Goal: Task Accomplishment & Management: Use online tool/utility

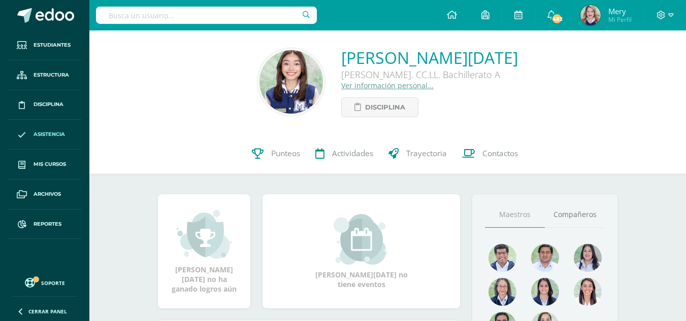
click at [38, 130] on link "Asistencia" at bounding box center [44, 135] width 73 height 30
click at [205, 13] on input "text" at bounding box center [206, 15] width 221 height 17
type input "a"
type input "patricia martinez"
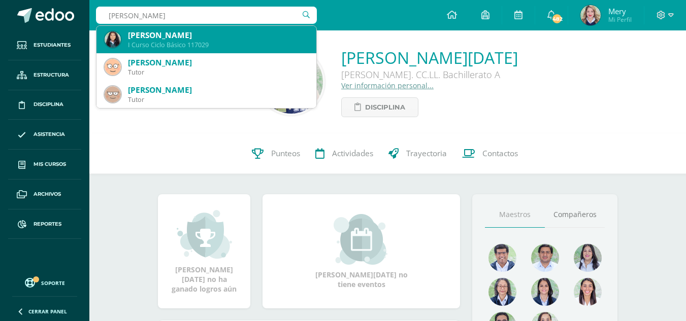
click at [208, 31] on div "Patricia Guadalupe Martinez Guamuch" at bounding box center [218, 35] width 180 height 11
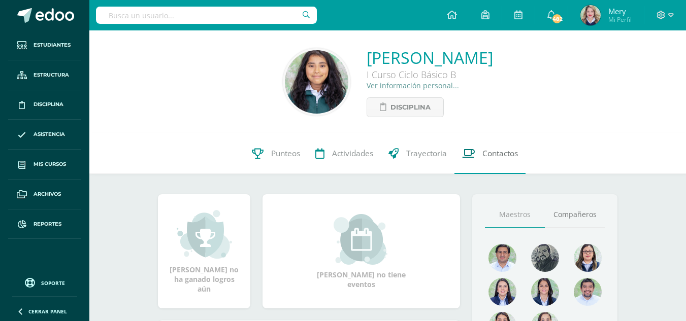
click at [498, 157] on span "Contactos" at bounding box center [500, 153] width 36 height 11
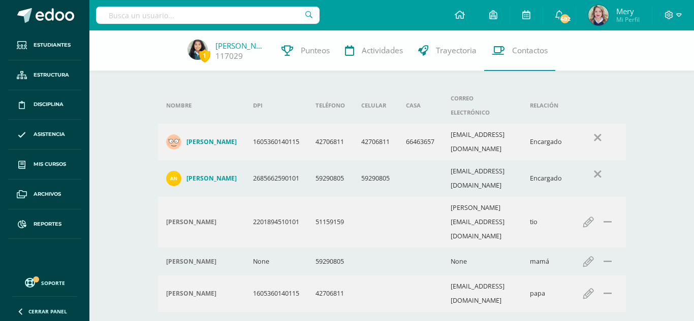
click at [246, 11] on input "text" at bounding box center [207, 15] width 223 height 17
type input "Alissa"
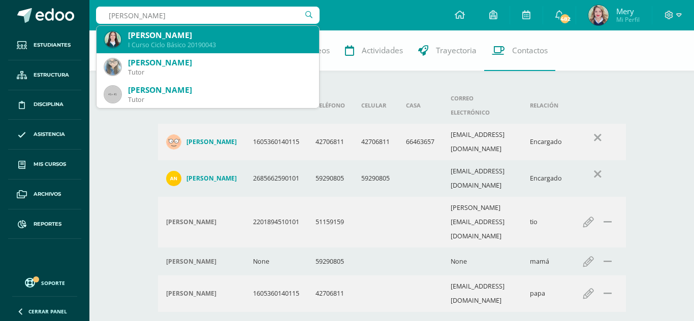
click at [248, 33] on div "[PERSON_NAME]" at bounding box center [219, 35] width 183 height 11
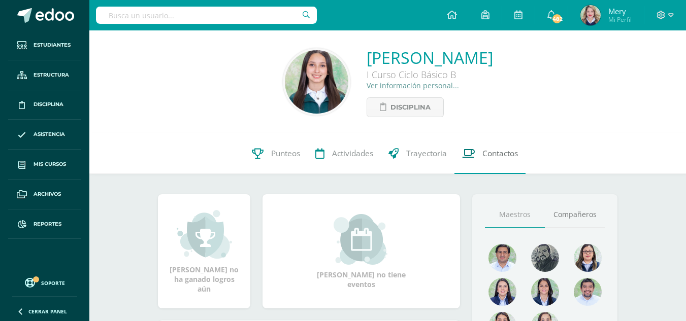
click at [496, 147] on link "Contactos" at bounding box center [489, 154] width 71 height 41
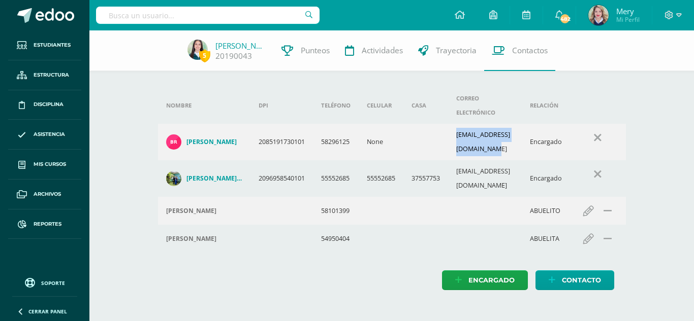
drag, startPoint x: 450, startPoint y: 126, endPoint x: 546, endPoint y: 129, distance: 96.5
click at [546, 129] on tr "Brenda Marisol Hernández Rodríguez 2085191730101 58296125 None brendaalissa2011…" at bounding box center [392, 142] width 468 height 37
copy tr "brendaalissa2011@gmail.com"
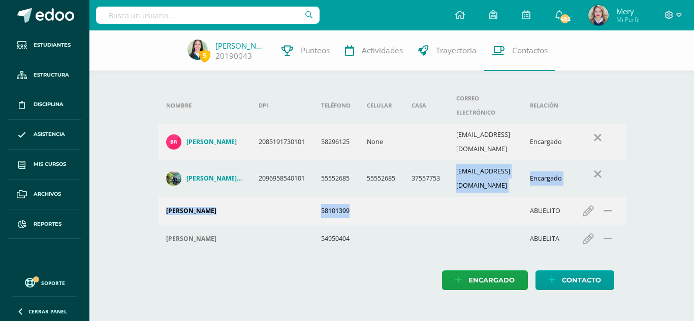
drag, startPoint x: 453, startPoint y: 160, endPoint x: 536, endPoint y: 152, distance: 83.1
click at [521, 162] on td "distribuidoraelprimocenma@gmail.com" at bounding box center [485, 178] width 74 height 37
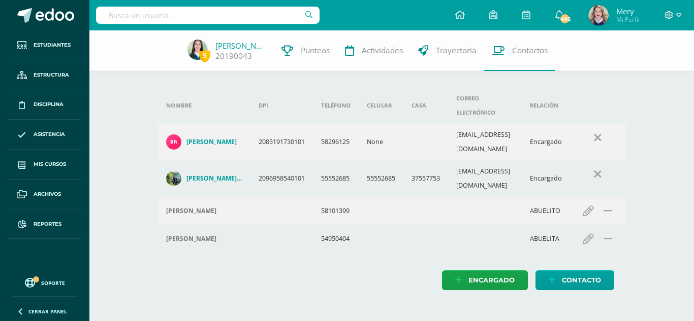
click at [521, 160] on td "distribuidoraelprimocenma@gmail.com" at bounding box center [485, 178] width 74 height 37
click at [501, 197] on td at bounding box center [485, 211] width 74 height 28
click at [455, 160] on td "distribuidoraelprimocenma@gmail.com" at bounding box center [485, 178] width 74 height 37
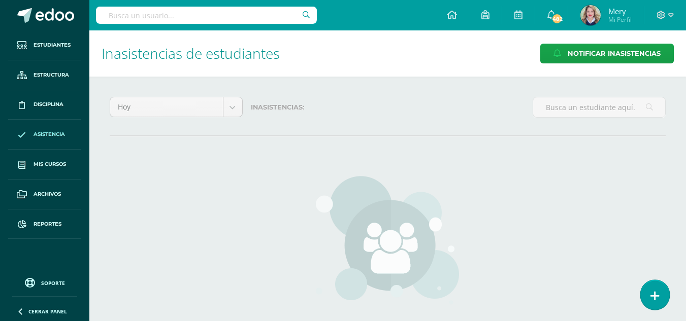
click at [660, 291] on link at bounding box center [654, 294] width 29 height 29
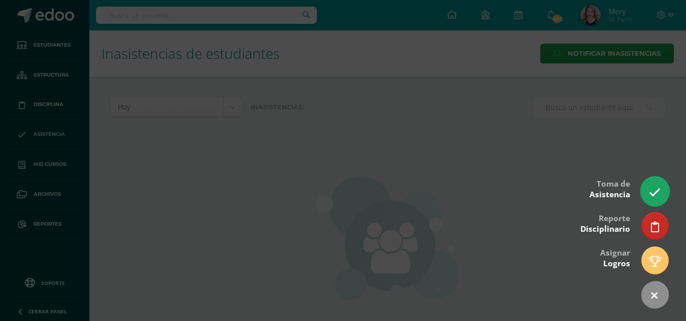
click at [664, 190] on link at bounding box center [654, 191] width 29 height 29
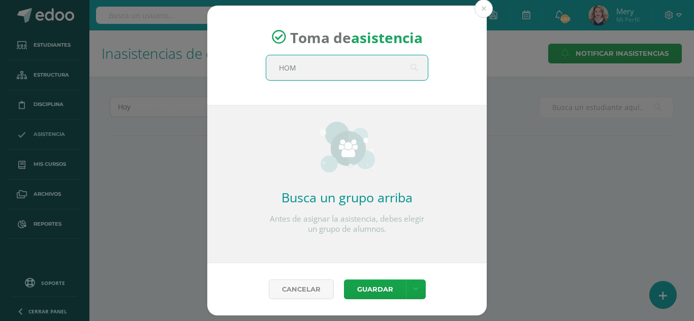
type input "HOME"
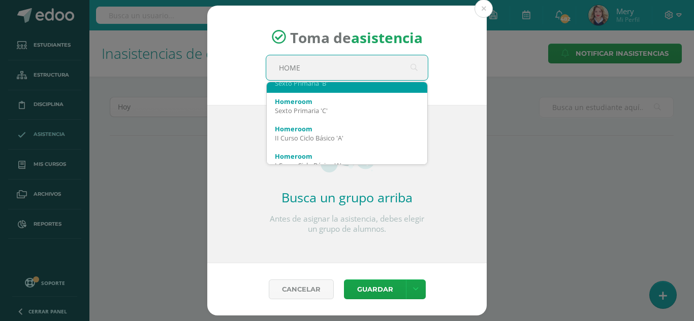
scroll to position [102, 0]
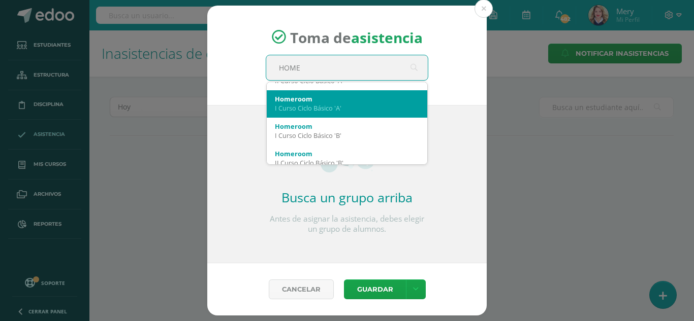
click at [319, 110] on div "I Curso Ciclo Básico 'A'" at bounding box center [347, 108] width 144 height 9
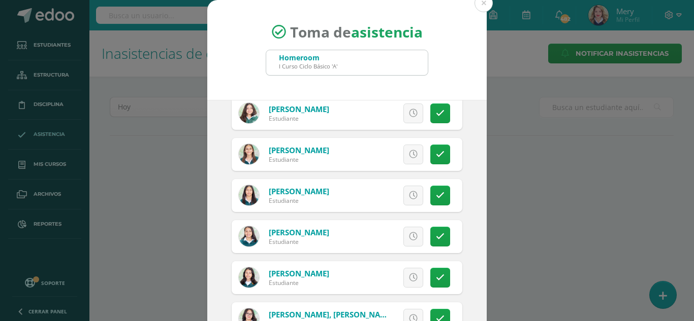
scroll to position [481, 0]
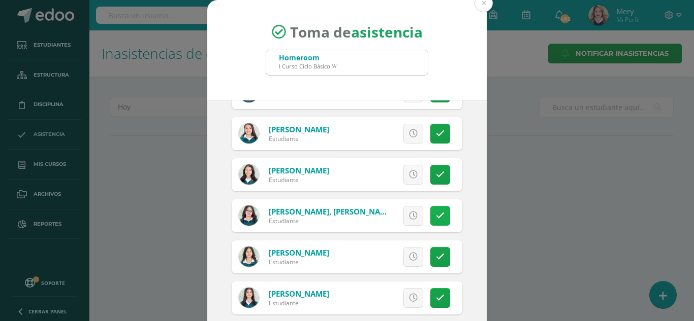
click at [434, 214] on link at bounding box center [440, 216] width 20 height 20
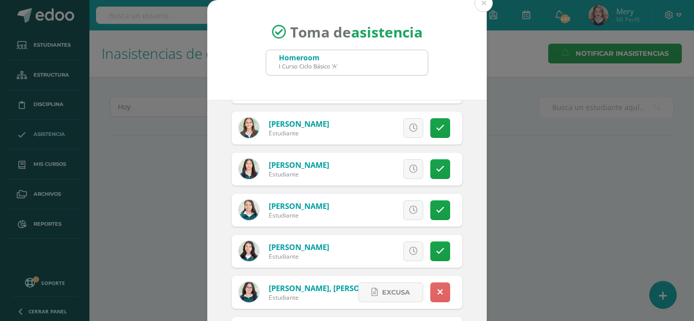
scroll to position [278, 0]
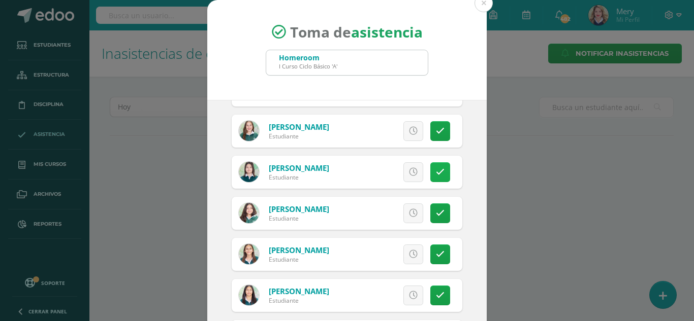
click at [430, 181] on link at bounding box center [440, 172] width 20 height 20
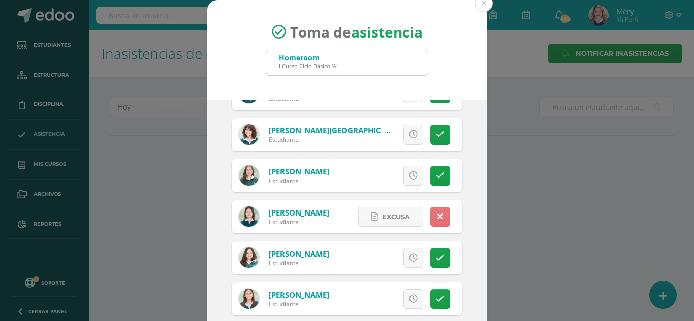
scroll to position [176, 0]
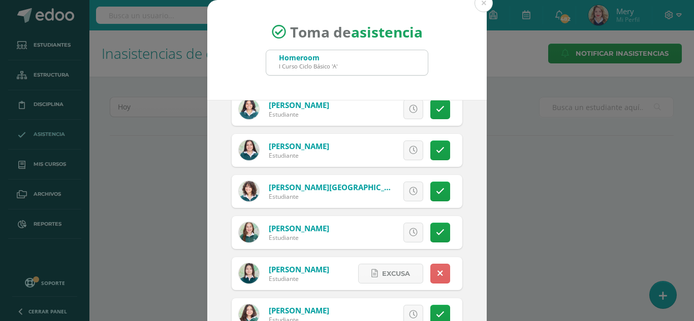
click at [424, 179] on div "Excusa Detalles sobre excusa: Añadir excusa a todas las inasistencias del día C…" at bounding box center [389, 191] width 146 height 33
click at [430, 188] on link at bounding box center [440, 192] width 20 height 20
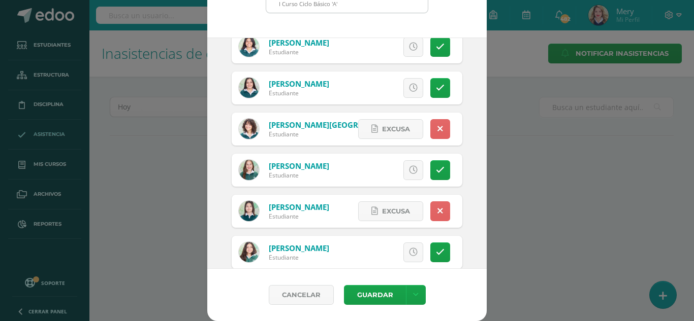
scroll to position [24, 0]
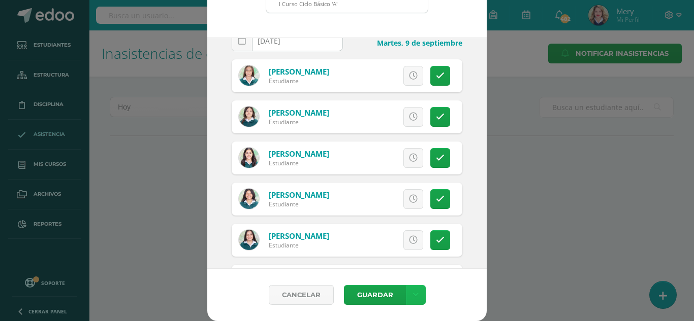
click at [415, 297] on link at bounding box center [416, 295] width 20 height 20
click at [403, 253] on link "Guardar sin notificar inasistencias" at bounding box center [391, 257] width 112 height 24
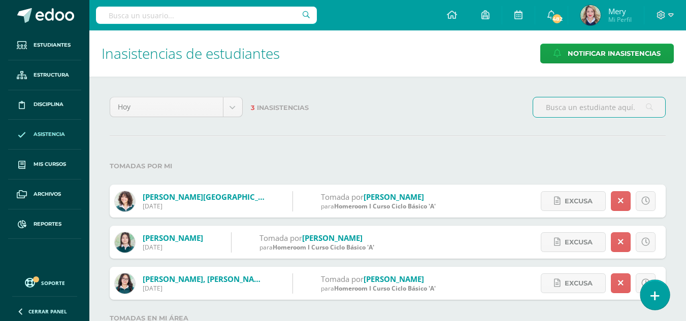
click at [663, 301] on link at bounding box center [654, 294] width 29 height 29
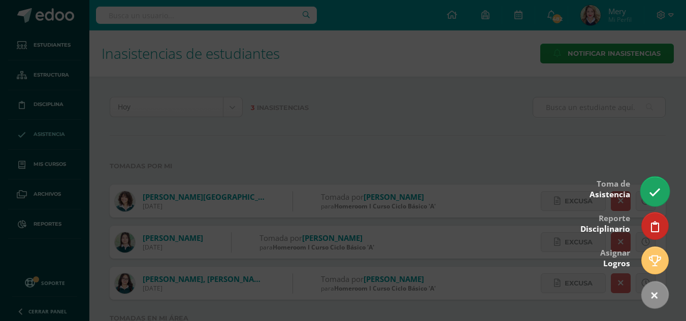
click at [656, 184] on link at bounding box center [654, 191] width 29 height 29
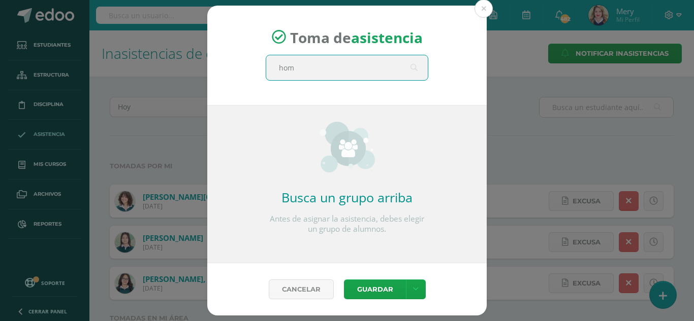
type input "home"
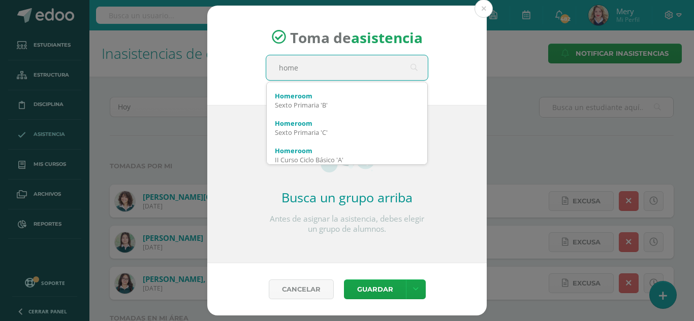
scroll to position [20, 0]
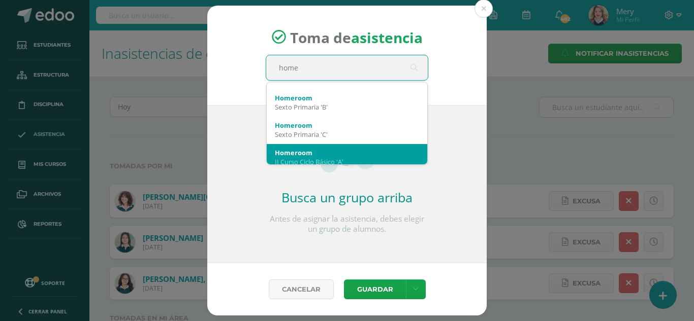
click at [310, 154] on div "Homeroom" at bounding box center [347, 152] width 144 height 9
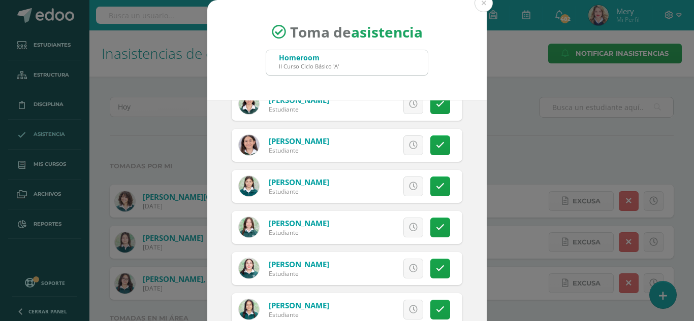
scroll to position [457, 0]
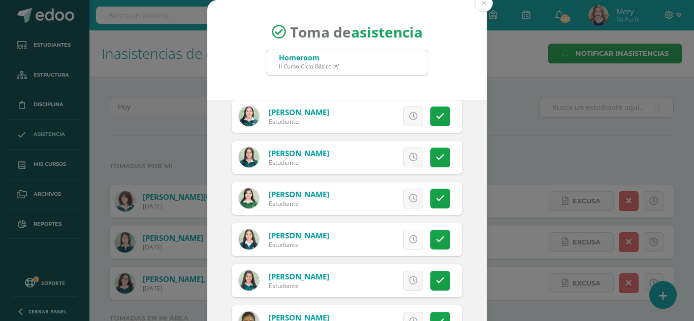
click at [409, 240] on icon at bounding box center [413, 240] width 9 height 9
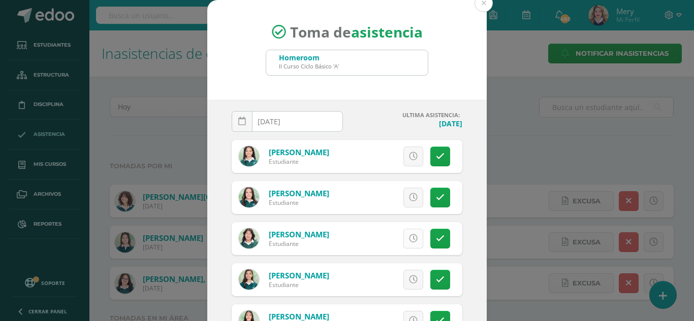
scroll to position [0, 0]
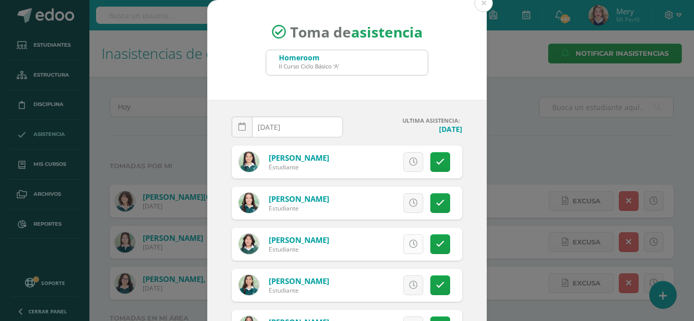
click at [409, 242] on icon at bounding box center [413, 244] width 9 height 9
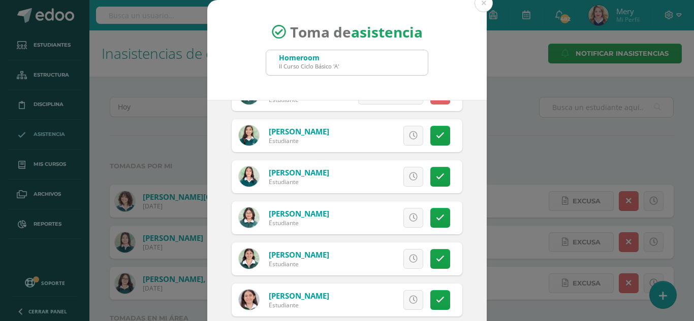
scroll to position [152, 0]
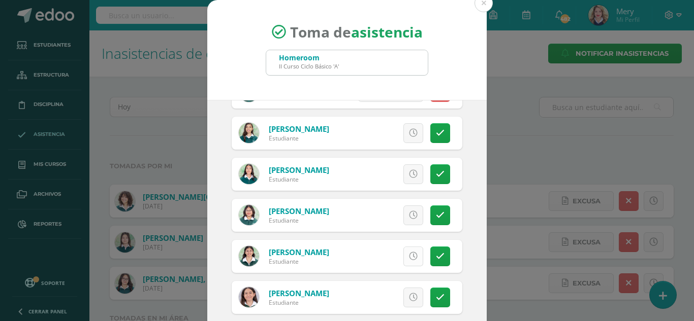
click at [409, 256] on icon at bounding box center [413, 256] width 9 height 9
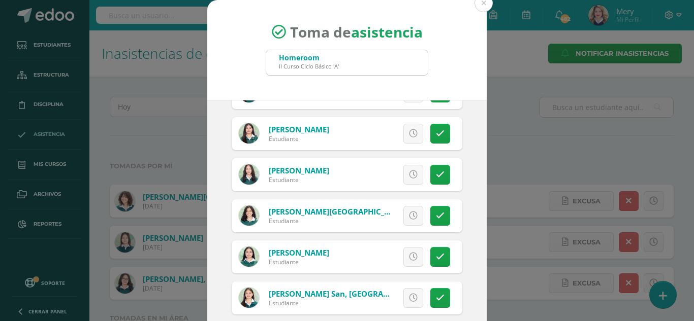
scroll to position [62, 0]
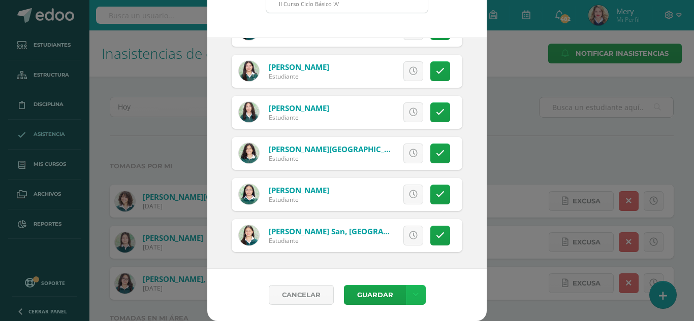
click at [418, 297] on link at bounding box center [416, 295] width 20 height 20
click at [406, 254] on link "Guardar sin notificar inasistencias" at bounding box center [391, 257] width 112 height 24
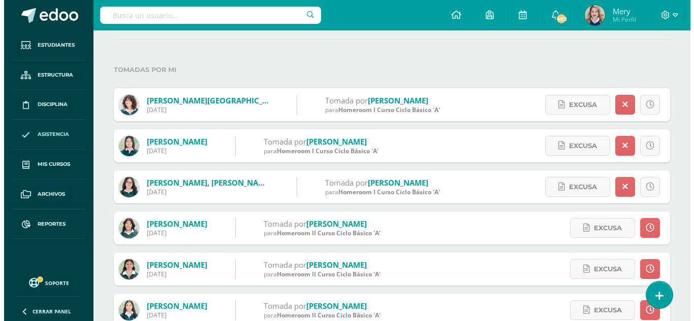
scroll to position [159, 0]
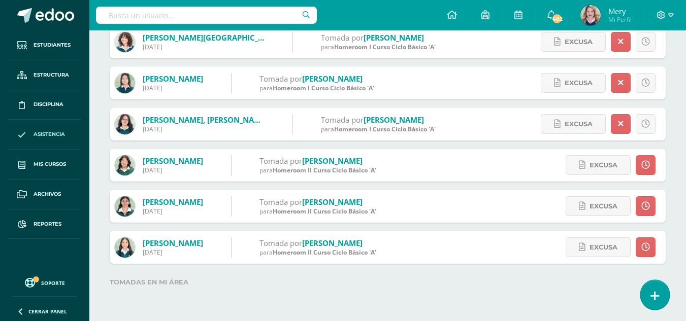
click at [659, 292] on icon at bounding box center [654, 296] width 9 height 12
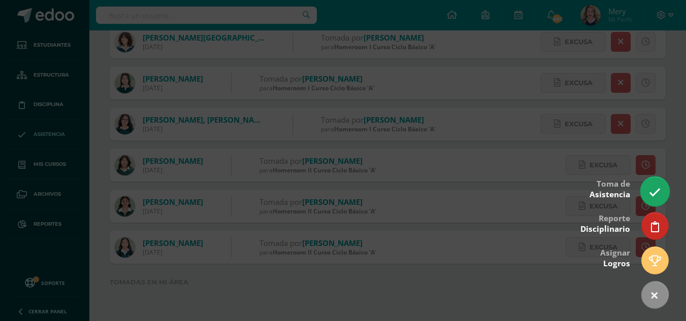
click at [647, 194] on link at bounding box center [654, 191] width 29 height 29
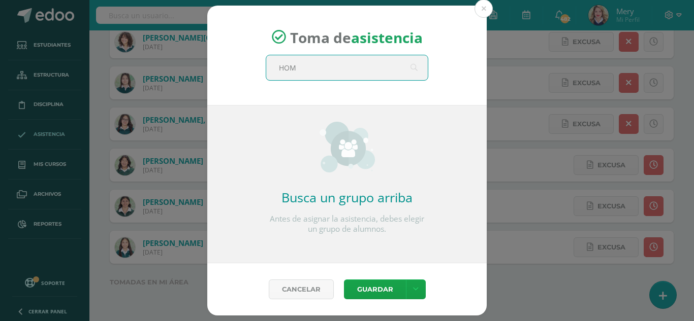
type input "HOME"
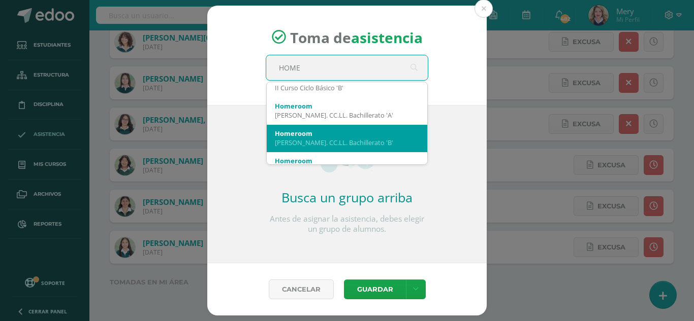
scroll to position [152, 0]
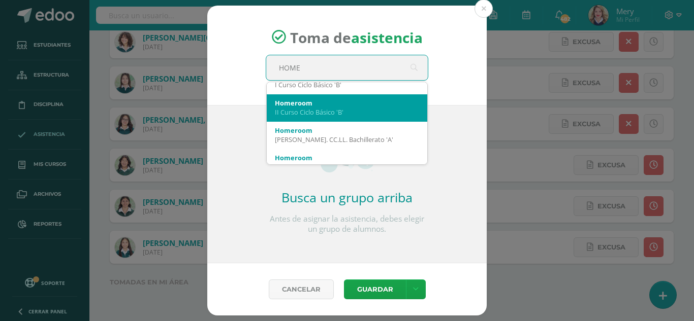
click at [329, 112] on div "II Curso Ciclo Básico 'B'" at bounding box center [347, 112] width 144 height 9
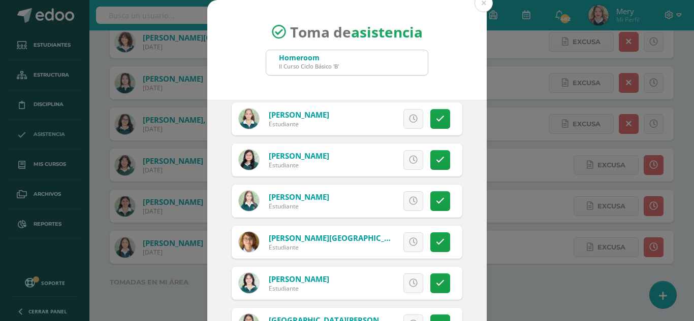
scroll to position [493, 0]
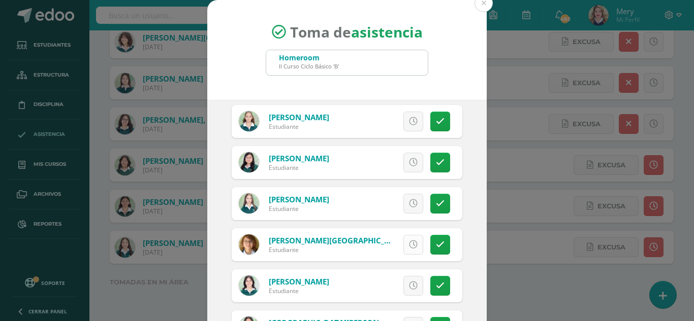
click at [403, 243] on link at bounding box center [413, 245] width 20 height 20
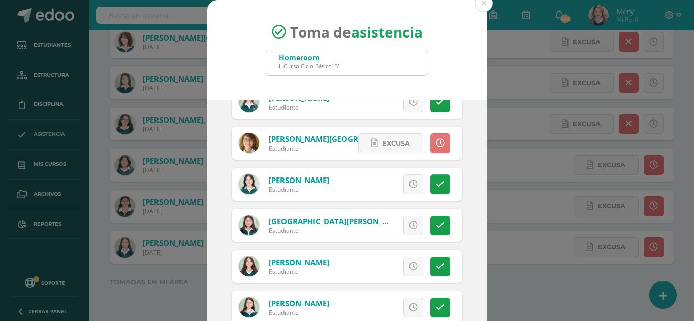
scroll to position [645, 0]
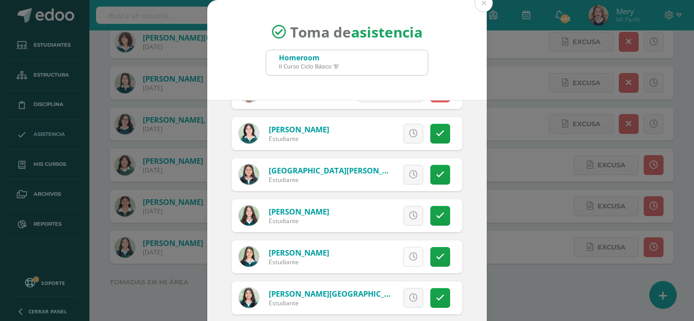
click at [409, 254] on icon at bounding box center [413, 257] width 9 height 9
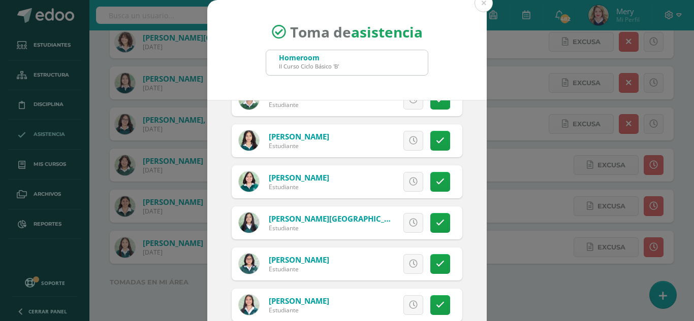
scroll to position [87, 0]
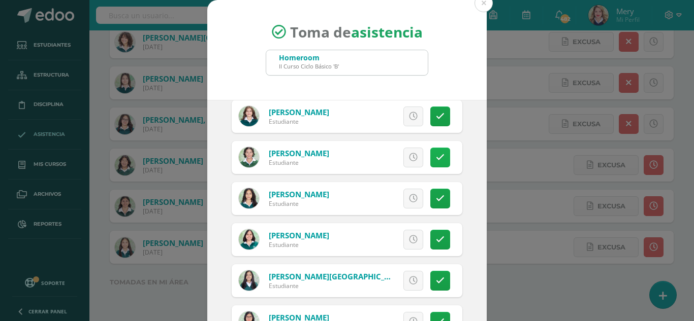
click at [430, 152] on link at bounding box center [440, 158] width 20 height 20
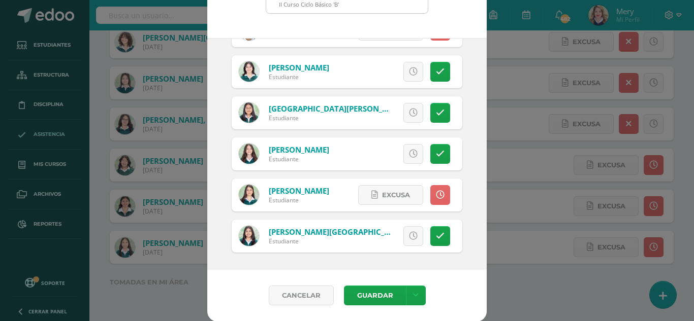
scroll to position [62, 0]
click at [411, 287] on link at bounding box center [416, 295] width 20 height 20
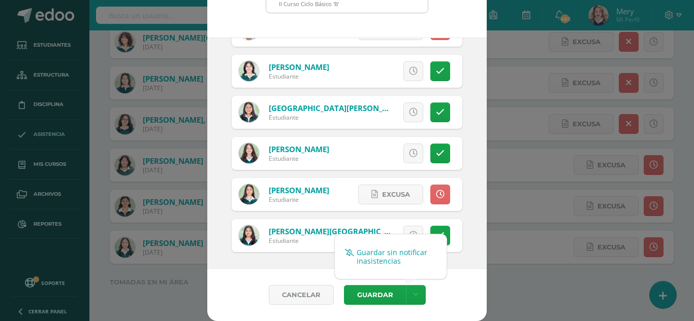
click at [412, 258] on link "Guardar sin notificar inasistencias" at bounding box center [391, 257] width 112 height 24
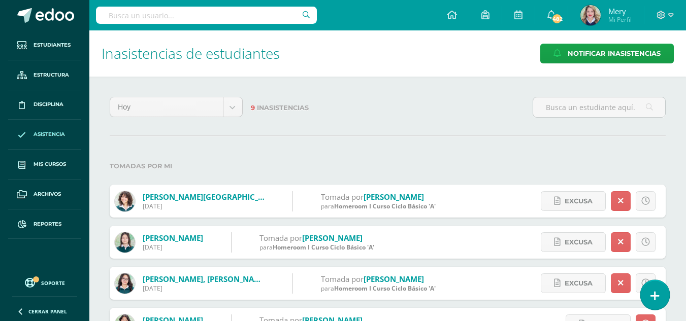
click at [648, 286] on link at bounding box center [654, 294] width 29 height 29
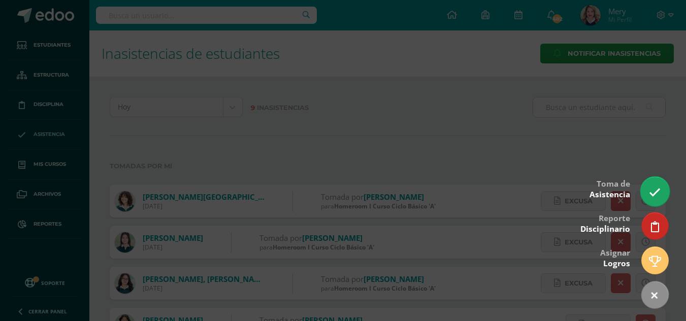
click at [657, 186] on link at bounding box center [654, 191] width 29 height 29
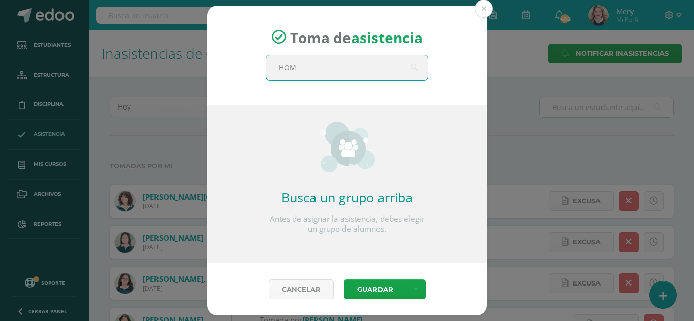
type input "HOME"
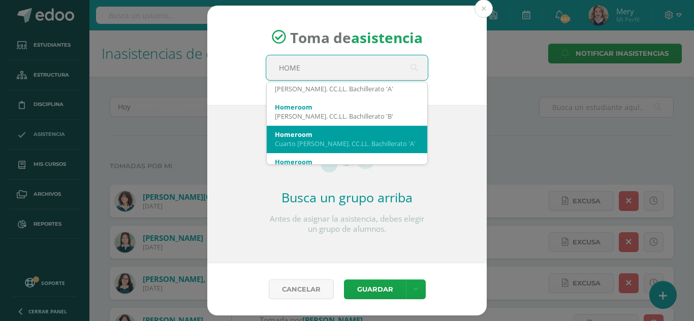
scroll to position [274, 0]
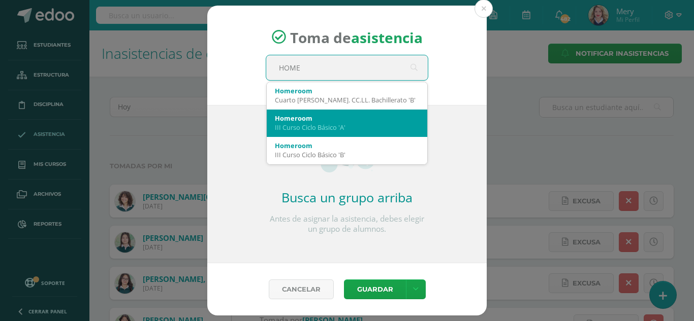
click at [346, 132] on div "III Curso Ciclo Básico 'A'" at bounding box center [347, 127] width 144 height 9
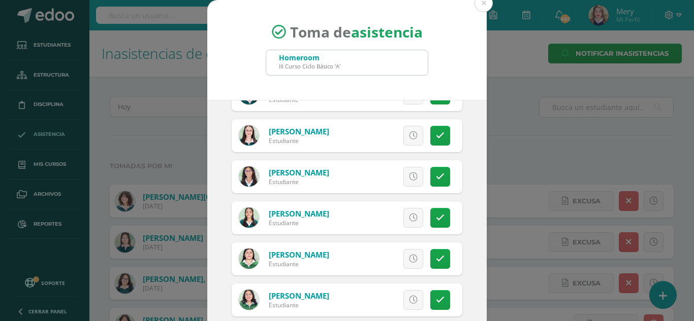
scroll to position [508, 0]
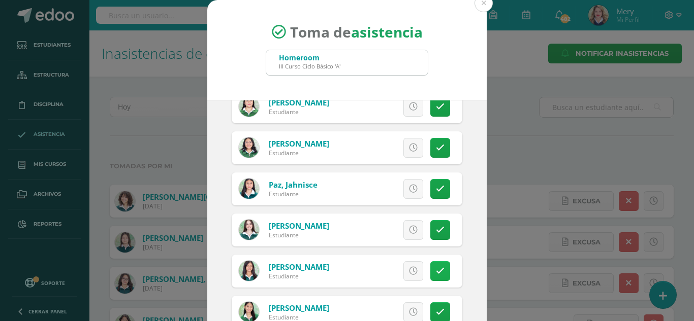
click at [436, 270] on link at bounding box center [440, 271] width 20 height 20
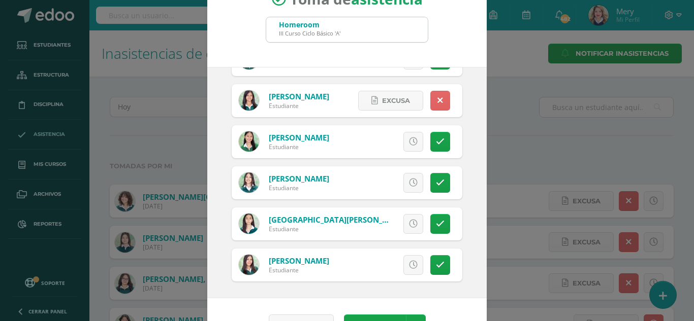
scroll to position [62, 0]
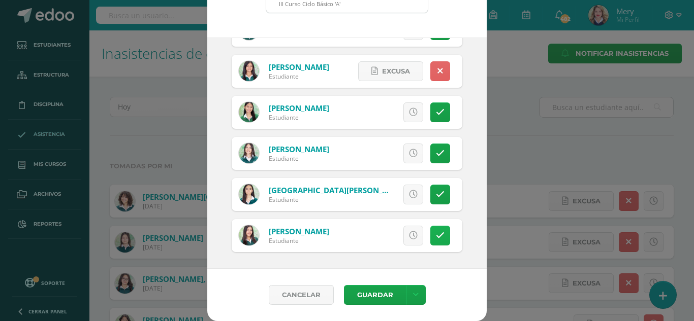
click at [430, 244] on link at bounding box center [440, 236] width 20 height 20
click at [437, 234] on icon at bounding box center [440, 236] width 6 height 9
click at [409, 236] on icon at bounding box center [413, 236] width 9 height 9
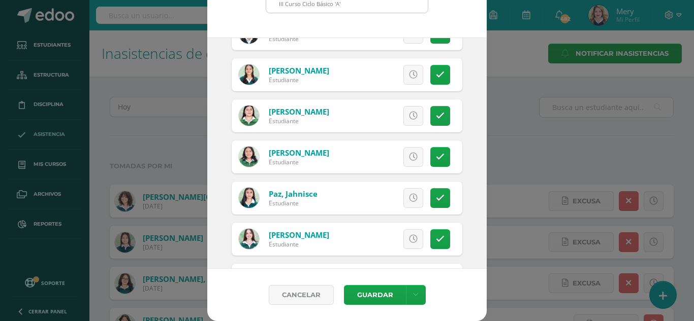
scroll to position [391, 0]
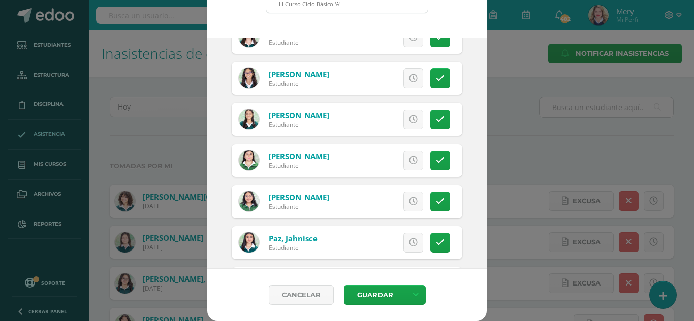
click at [409, 119] on icon at bounding box center [413, 119] width 9 height 9
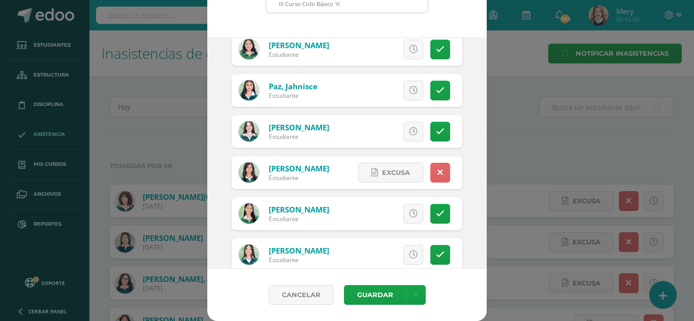
scroll to position [645, 0]
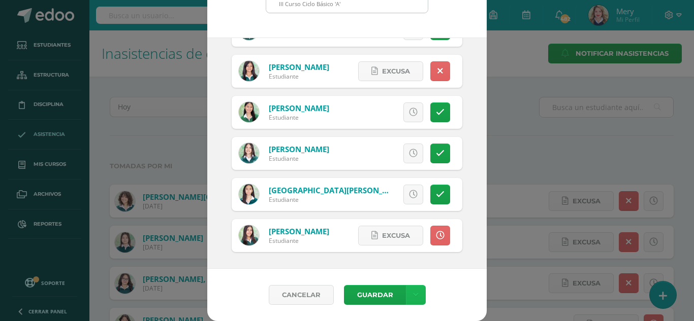
click at [413, 298] on icon at bounding box center [416, 295] width 6 height 9
click at [410, 258] on link "Guardar sin notificar inasistencias" at bounding box center [391, 257] width 112 height 24
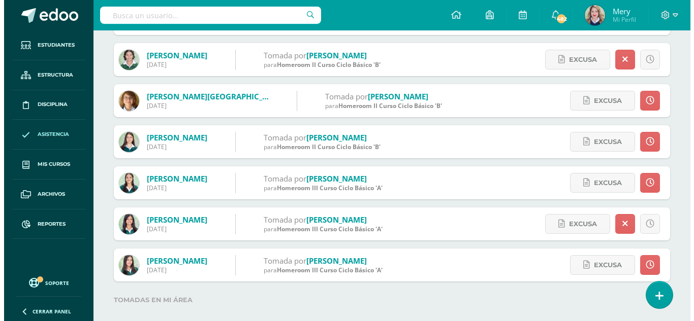
scroll to position [406, 0]
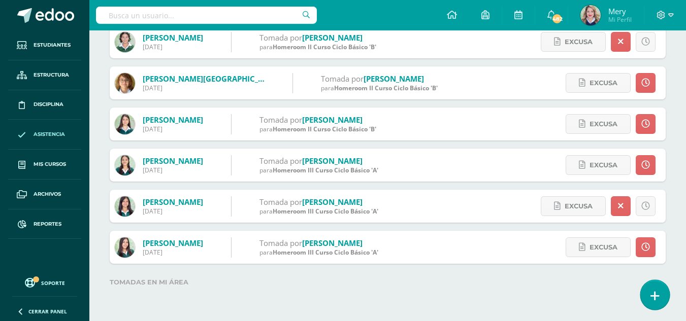
click at [660, 298] on link at bounding box center [654, 294] width 29 height 29
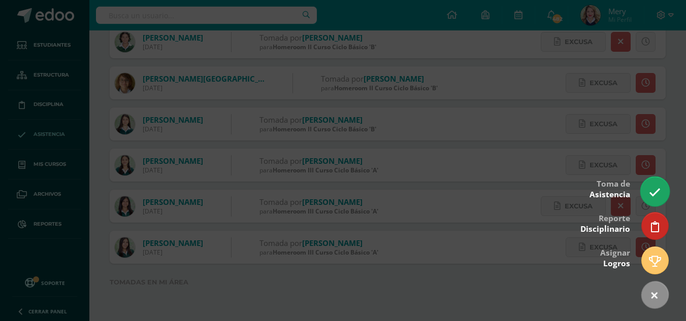
click at [661, 187] on link at bounding box center [654, 191] width 29 height 29
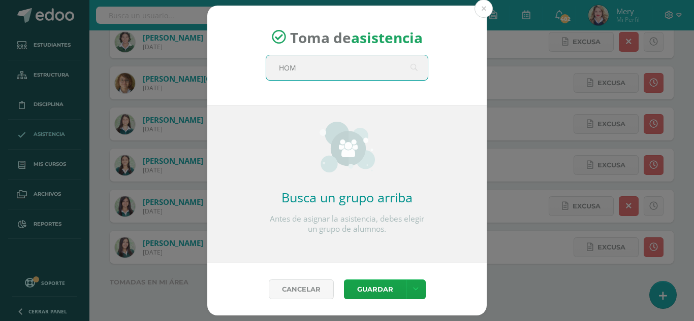
type input "HOME"
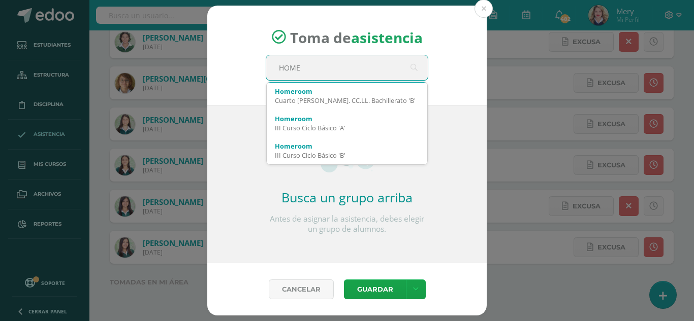
scroll to position [274, 0]
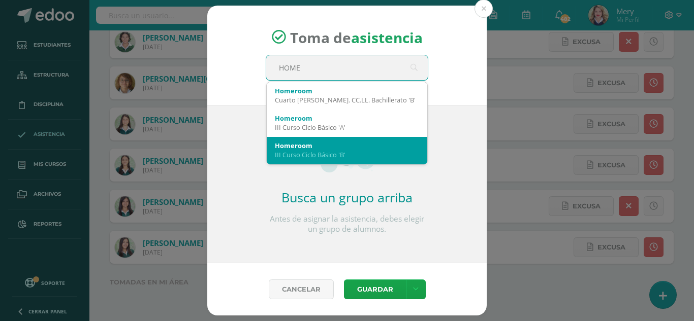
click at [361, 157] on div "III Curso Ciclo Básico 'B'" at bounding box center [347, 154] width 144 height 9
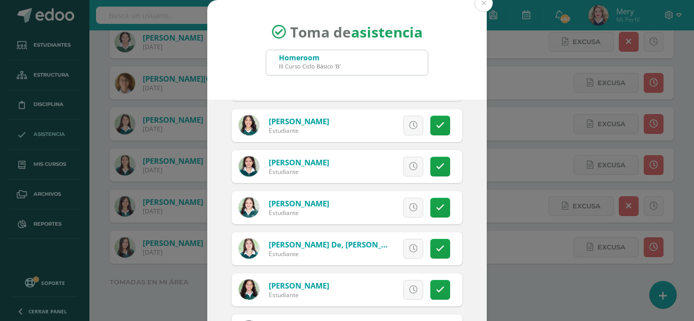
scroll to position [203, 0]
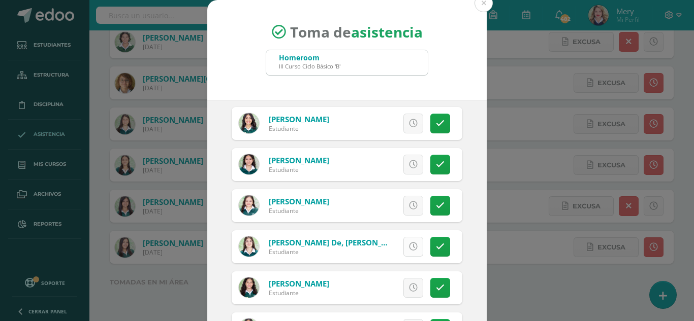
click at [406, 249] on link at bounding box center [413, 247] width 20 height 20
drag, startPoint x: 403, startPoint y: 289, endPoint x: 416, endPoint y: 266, distance: 26.8
click at [409, 289] on icon at bounding box center [413, 288] width 9 height 9
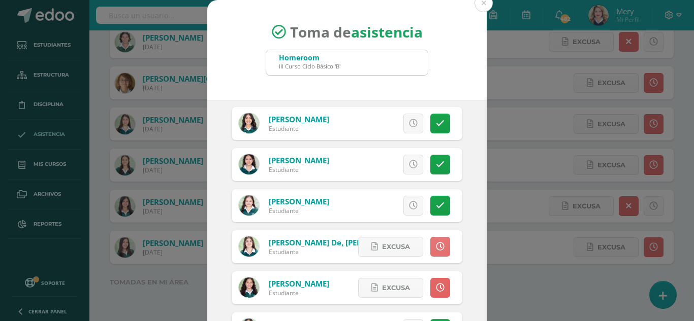
click at [436, 244] on icon at bounding box center [440, 247] width 9 height 9
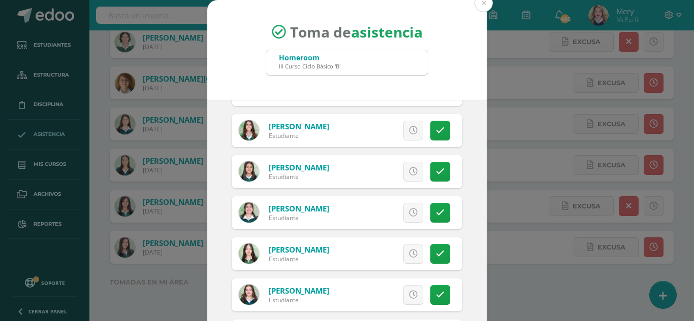
scroll to position [609, 0]
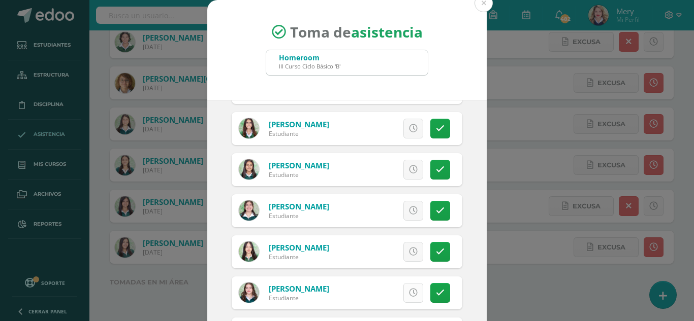
click at [409, 291] on icon at bounding box center [413, 293] width 9 height 9
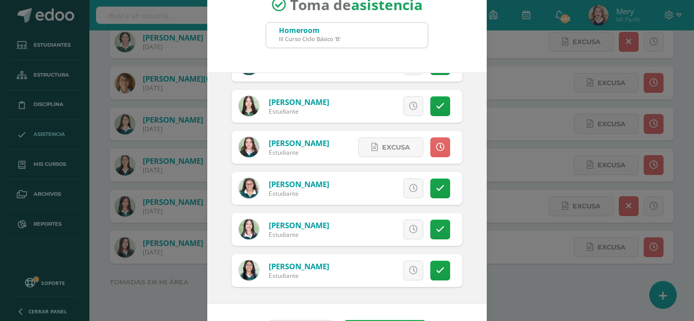
scroll to position [51, 0]
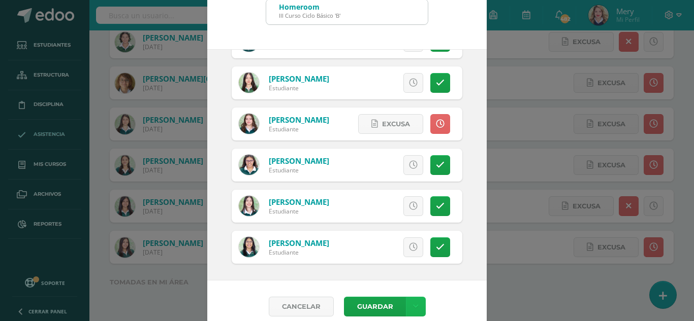
click at [418, 305] on link at bounding box center [416, 307] width 20 height 20
click at [397, 266] on link "Guardar sin notificar inasistencias" at bounding box center [391, 268] width 112 height 24
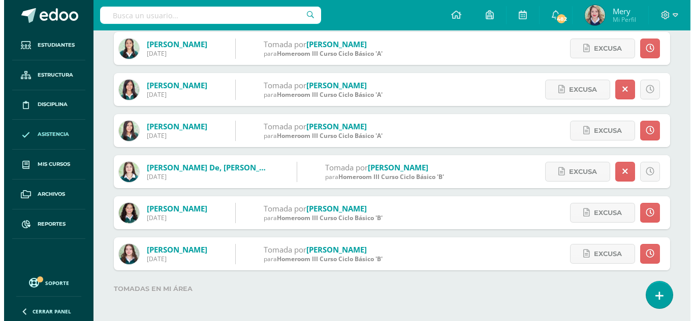
scroll to position [530, 0]
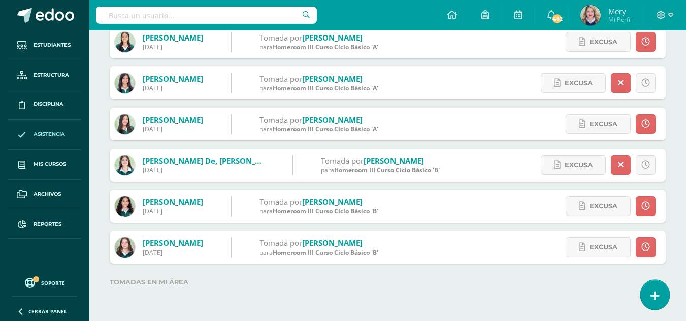
drag, startPoint x: 665, startPoint y: 302, endPoint x: 659, endPoint y: 300, distance: 6.6
click at [665, 302] on link at bounding box center [654, 294] width 29 height 29
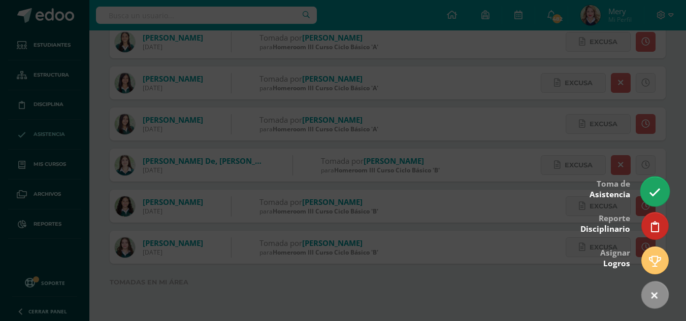
click at [651, 192] on icon at bounding box center [655, 193] width 12 height 12
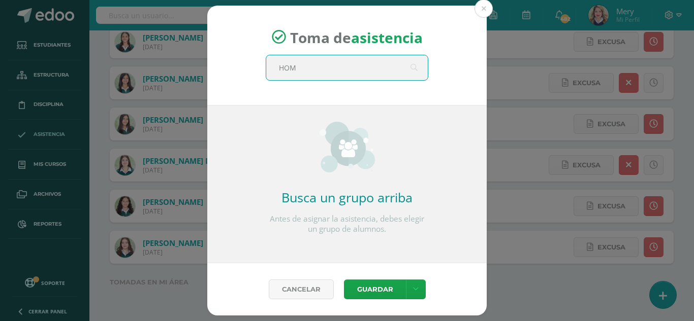
type input "HOME"
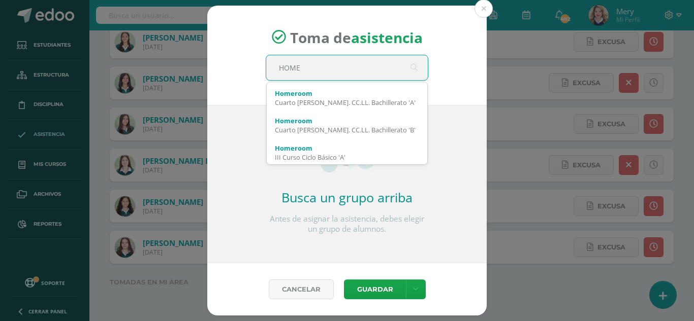
scroll to position [254, 0]
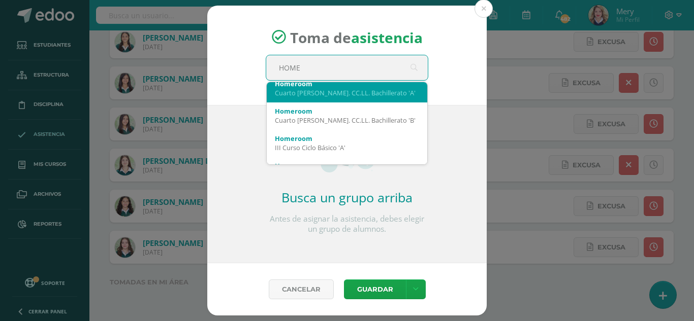
click at [372, 93] on div "Cuarto [PERSON_NAME]. CC.LL. Bachillerato 'A'" at bounding box center [347, 92] width 144 height 9
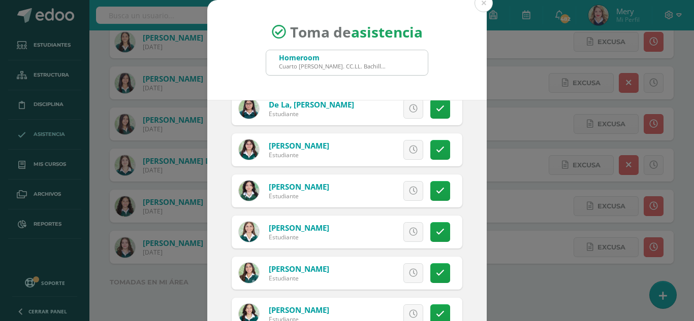
scroll to position [203, 0]
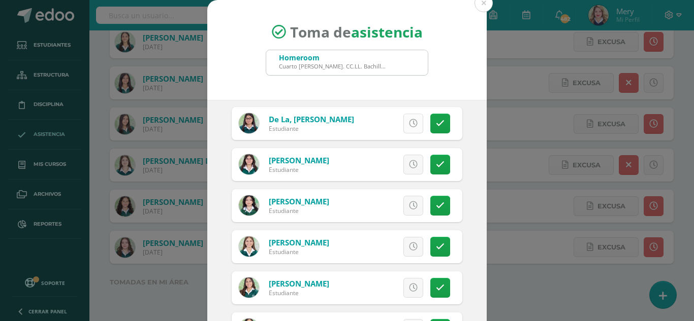
click at [409, 123] on icon at bounding box center [413, 123] width 9 height 9
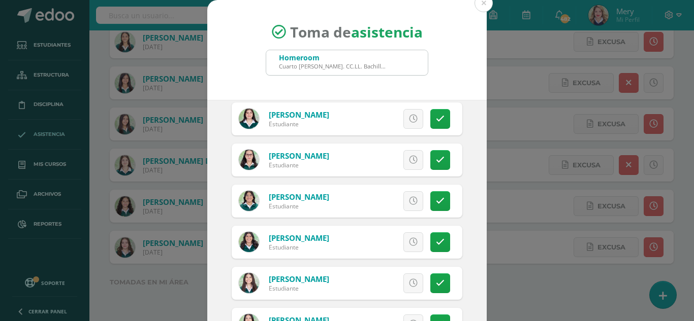
scroll to position [508, 0]
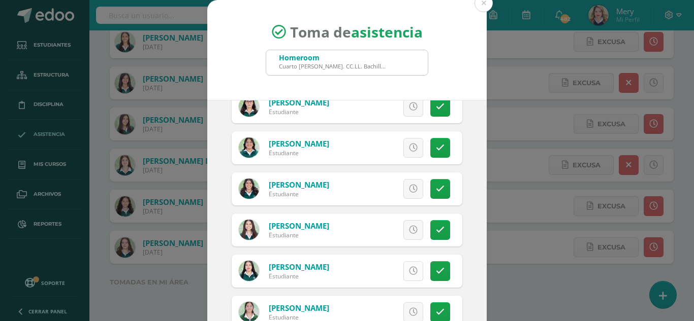
click at [403, 263] on link at bounding box center [413, 271] width 20 height 20
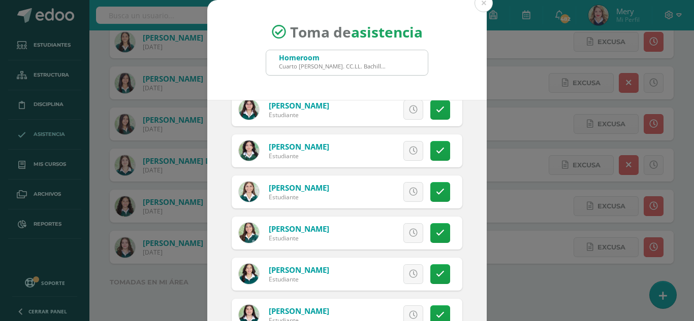
scroll to position [254, 0]
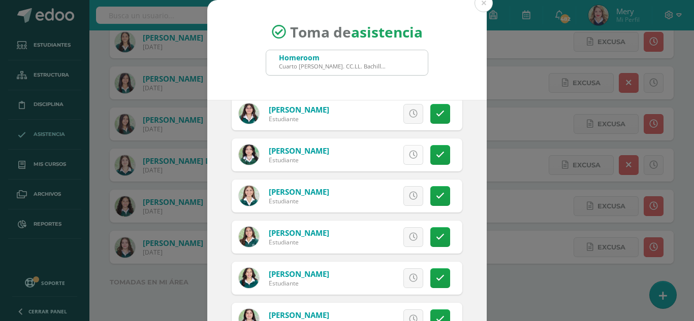
click at [409, 155] on icon at bounding box center [413, 155] width 9 height 9
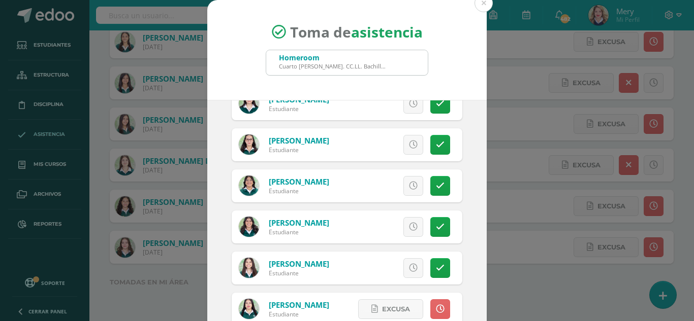
scroll to position [558, 0]
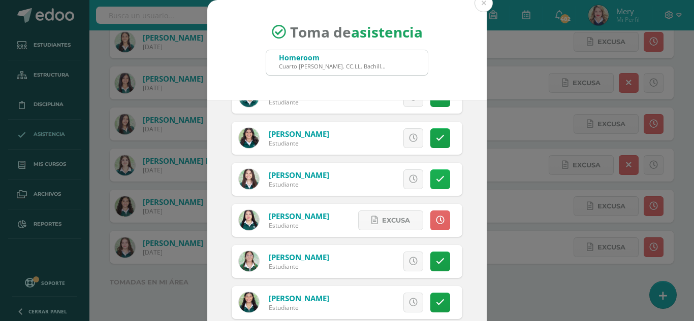
click at [436, 176] on icon at bounding box center [440, 179] width 9 height 9
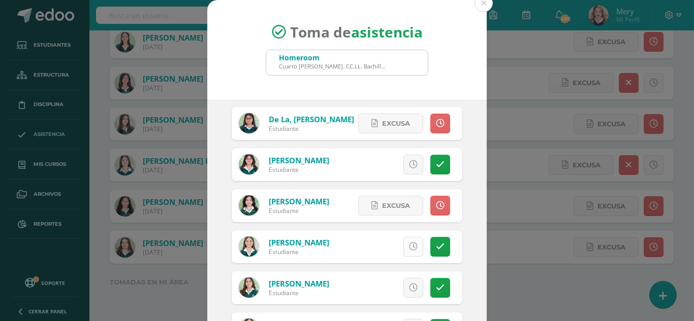
scroll to position [51, 0]
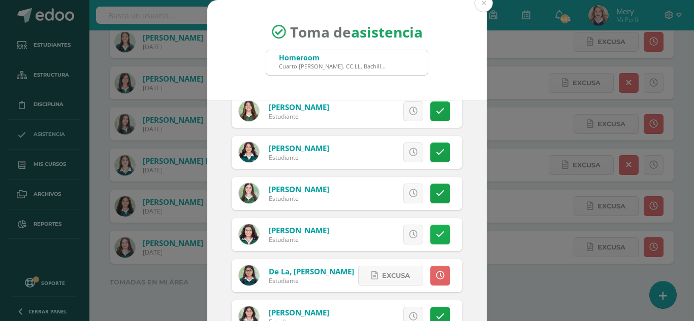
click at [430, 234] on link at bounding box center [440, 235] width 20 height 20
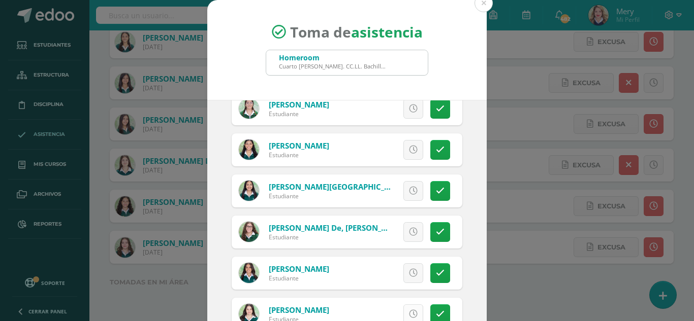
scroll to position [769, 0]
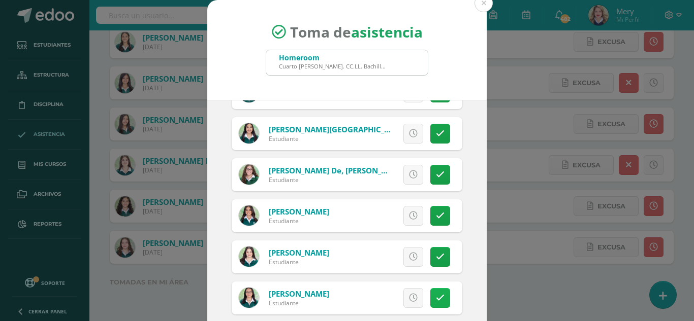
click at [435, 302] on link at bounding box center [440, 298] width 20 height 20
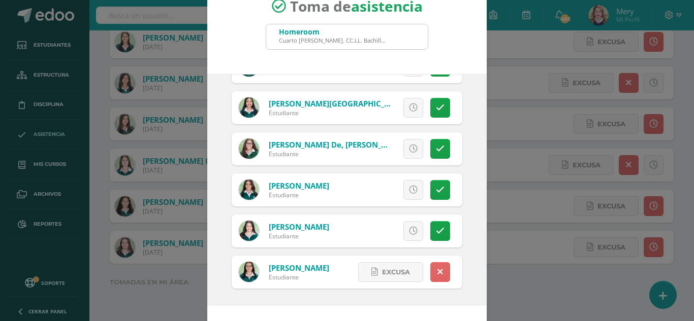
scroll to position [62, 0]
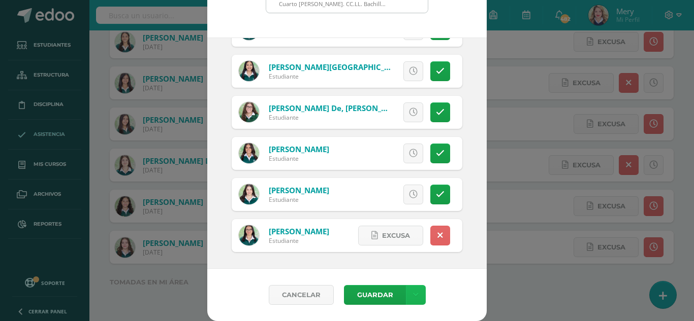
click at [413, 292] on icon at bounding box center [416, 295] width 6 height 9
click at [405, 246] on link "Guardar sin notificar inasistencias" at bounding box center [391, 257] width 112 height 24
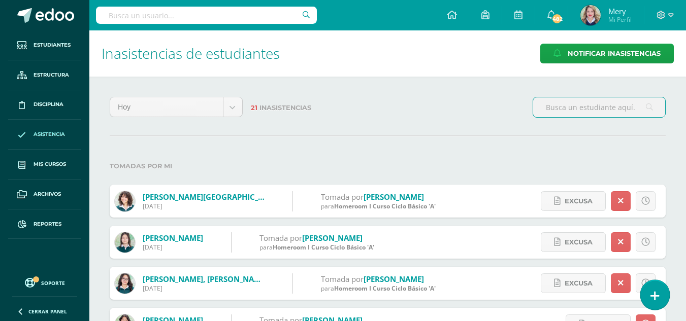
click at [647, 291] on link at bounding box center [654, 294] width 29 height 29
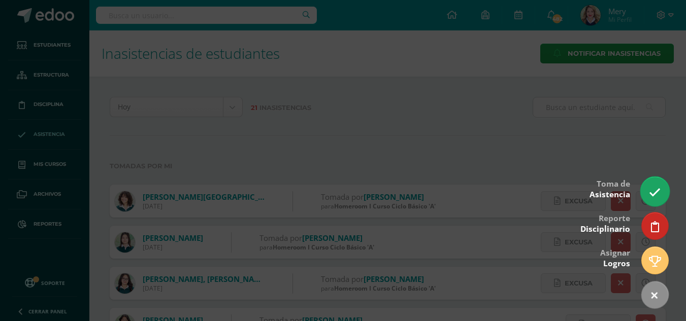
click at [653, 191] on icon at bounding box center [655, 193] width 12 height 12
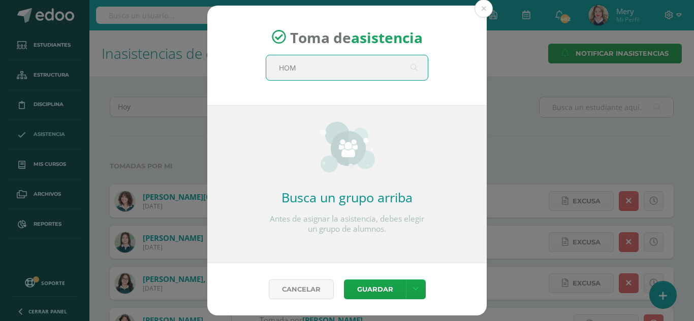
type input "HOME"
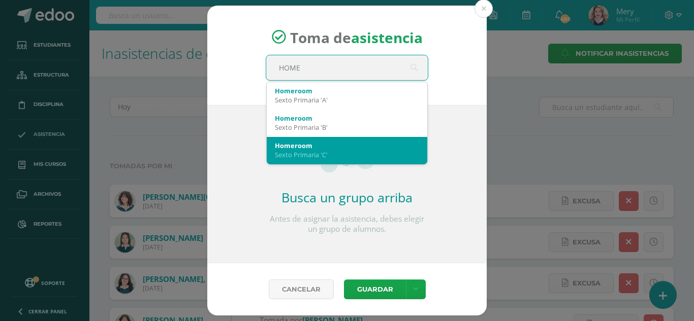
scroll to position [152, 0]
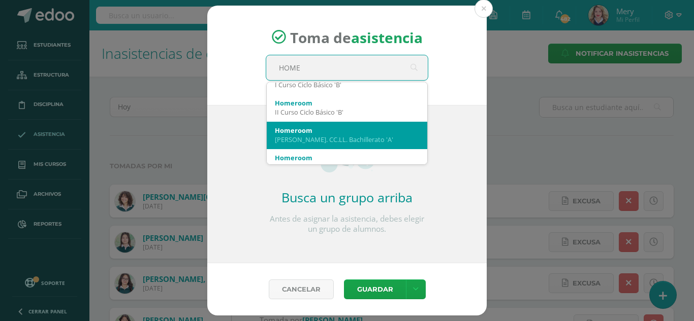
click at [340, 142] on div "[PERSON_NAME]. CC.LL. Bachillerato 'A'" at bounding box center [347, 139] width 144 height 9
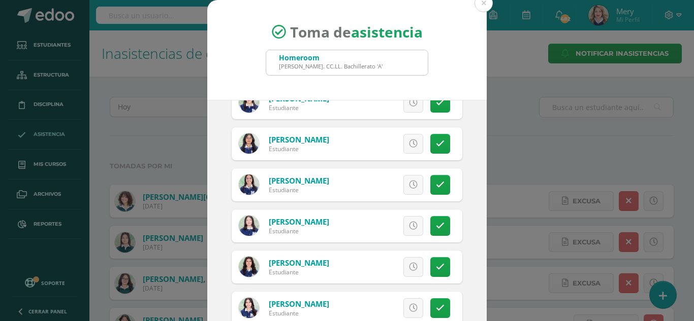
scroll to position [102, 0]
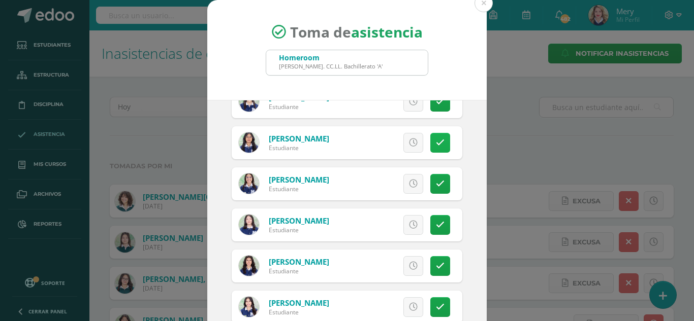
click at [430, 138] on link at bounding box center [440, 143] width 20 height 20
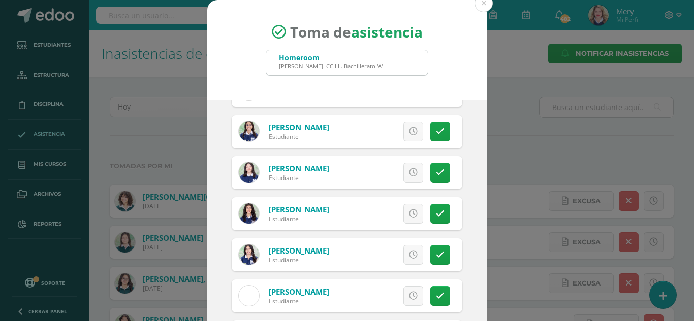
scroll to position [406, 0]
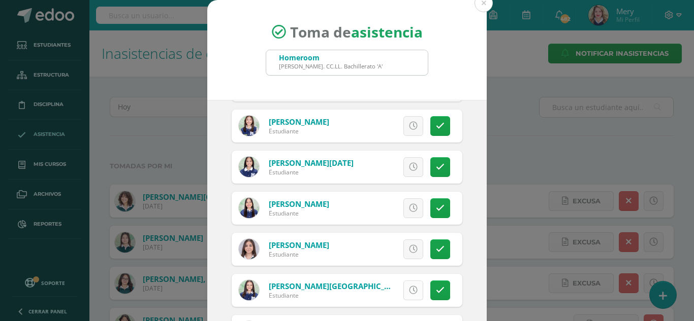
click at [403, 288] on link at bounding box center [413, 291] width 20 height 20
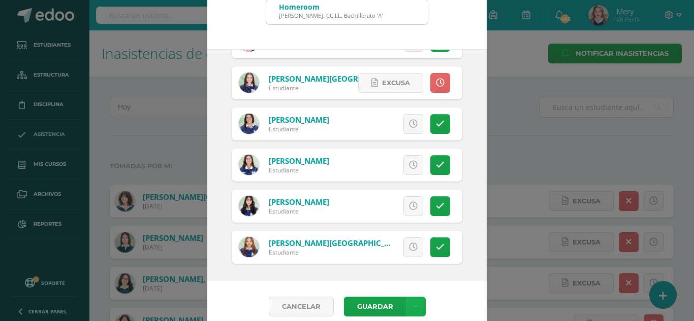
scroll to position [62, 0]
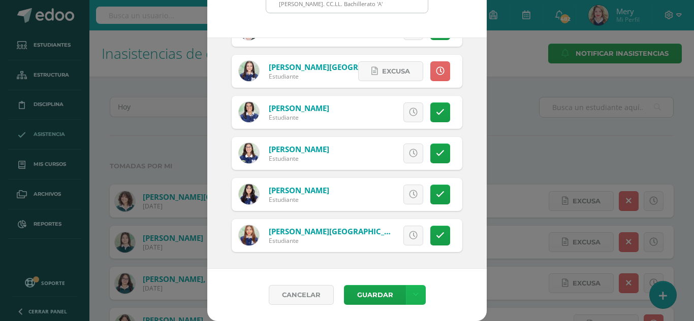
click at [414, 297] on link at bounding box center [416, 295] width 20 height 20
click at [402, 246] on link "Guardar sin notificar inasistencias" at bounding box center [391, 257] width 112 height 24
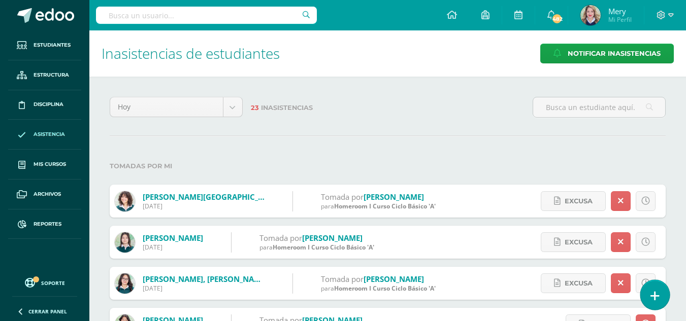
click at [663, 295] on link at bounding box center [654, 294] width 29 height 29
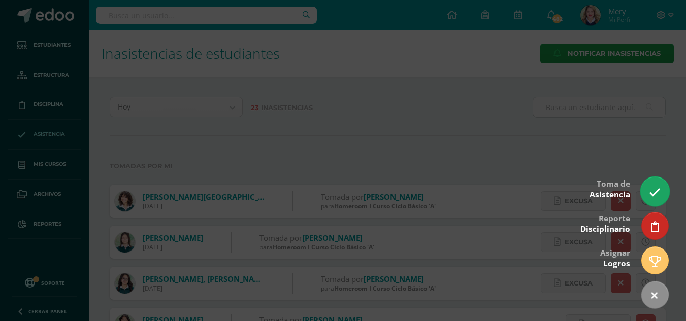
click at [661, 193] on link at bounding box center [654, 191] width 29 height 29
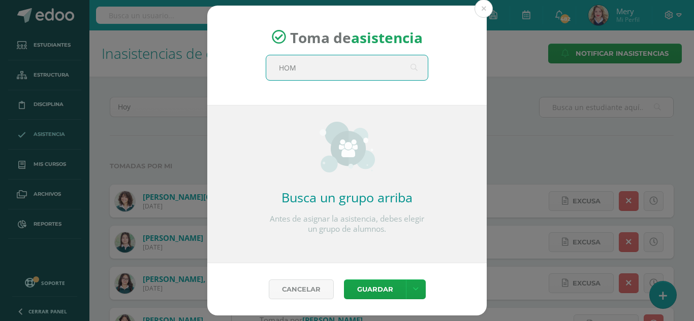
type input "HOME"
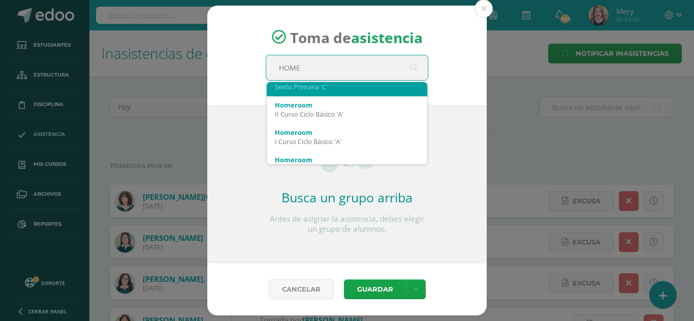
scroll to position [203, 0]
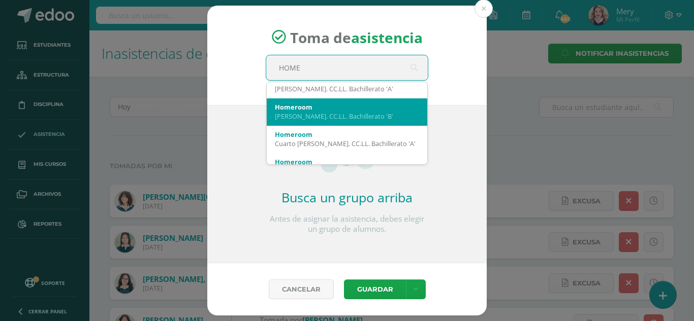
click at [363, 118] on div "Quinto Bach. CC.LL. Bachillerato 'B'" at bounding box center [347, 116] width 144 height 9
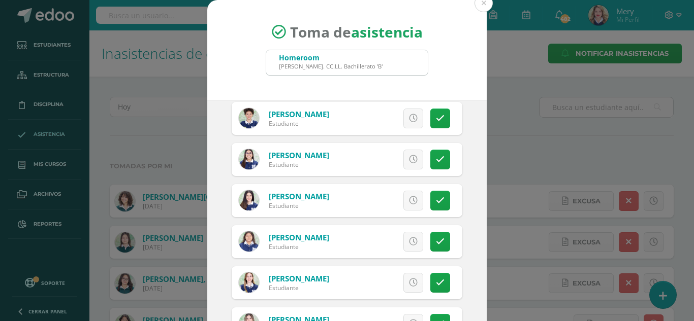
scroll to position [305, 0]
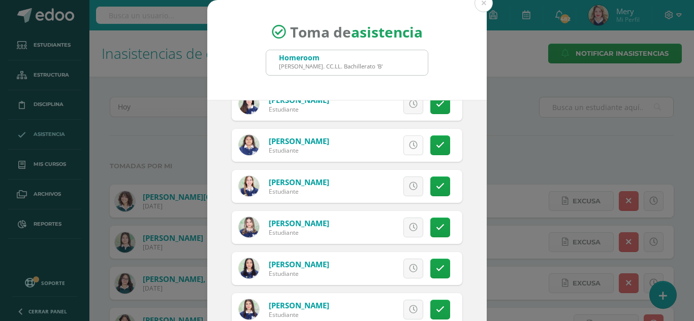
click at [409, 148] on icon at bounding box center [413, 145] width 9 height 9
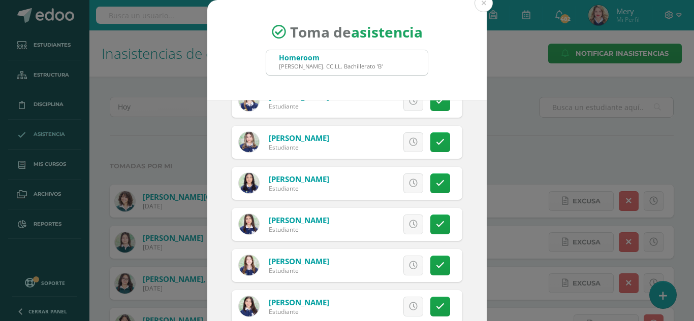
scroll to position [522, 0]
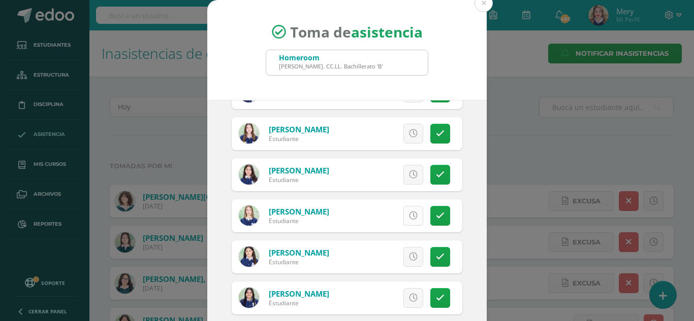
click at [407, 219] on link at bounding box center [413, 216] width 20 height 20
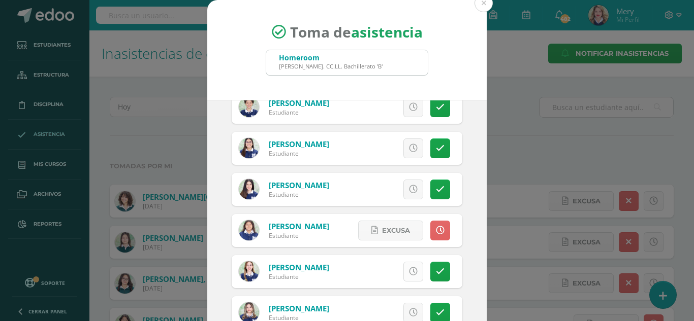
scroll to position [167, 0]
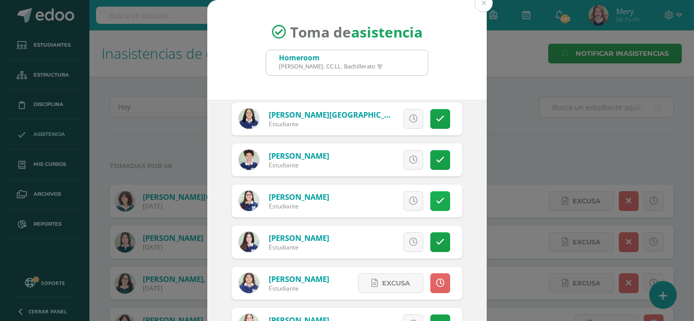
click at [430, 197] on link at bounding box center [440, 201] width 20 height 20
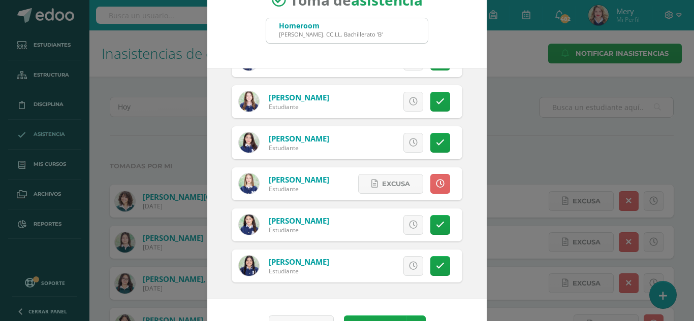
scroll to position [62, 0]
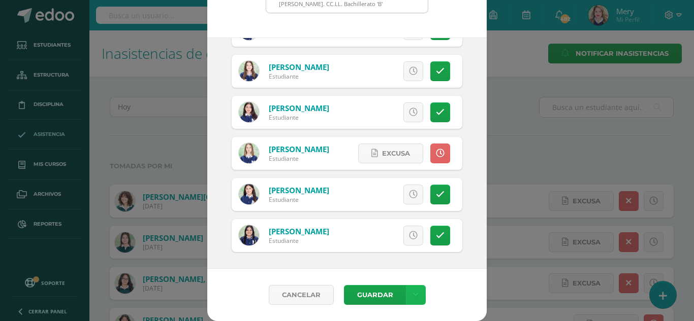
click at [414, 288] on link at bounding box center [416, 295] width 20 height 20
click at [403, 253] on link "Guardar sin notificar inasistencias" at bounding box center [391, 257] width 112 height 24
